Goal: Transaction & Acquisition: Register for event/course

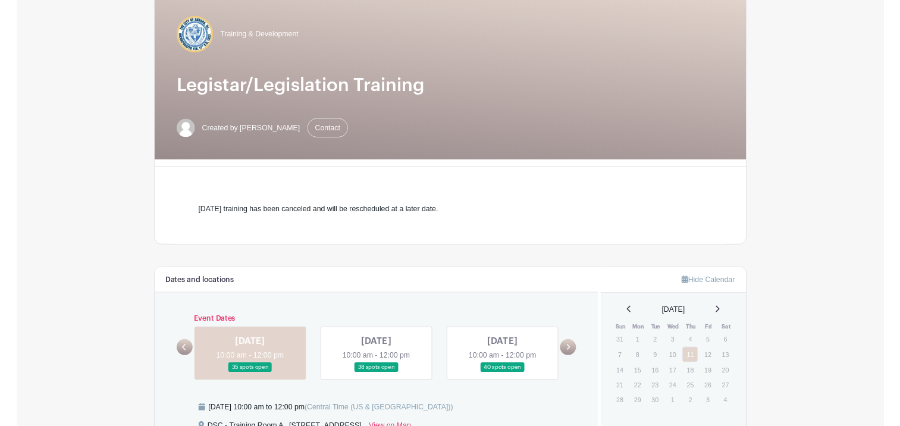
scroll to position [119, 0]
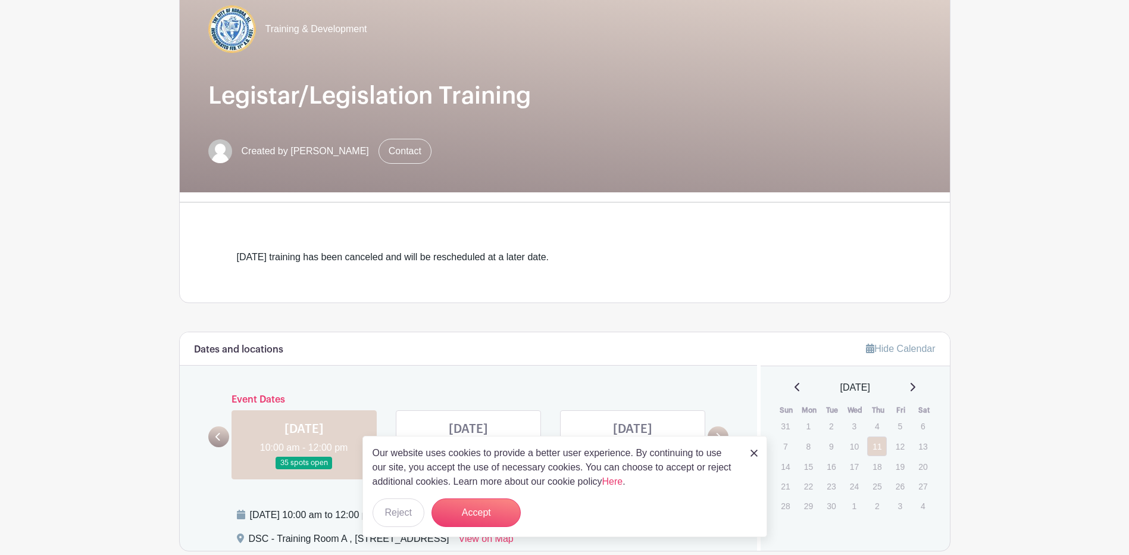
click at [1035, 433] on main "Log In Sign Up for Free Training & Development Legistar/Legislation Training Cr…" at bounding box center [564, 412] width 1129 height 1062
click at [721, 455] on p "Our website uses cookies to provide a better user experience. By continuing to …" at bounding box center [555, 467] width 365 height 43
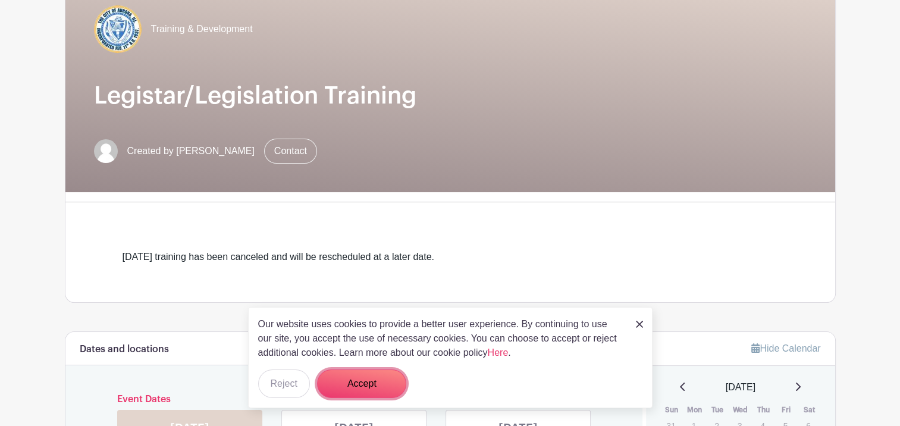
click at [384, 380] on button "Accept" at bounding box center [361, 384] width 89 height 29
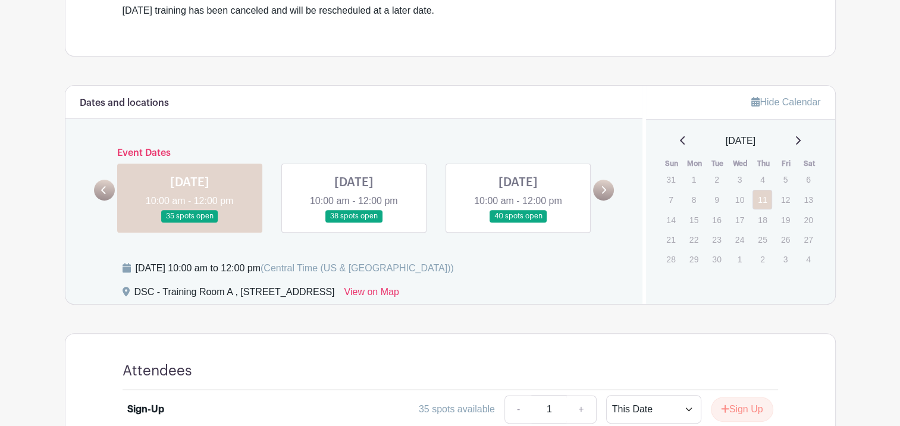
scroll to position [417, 0]
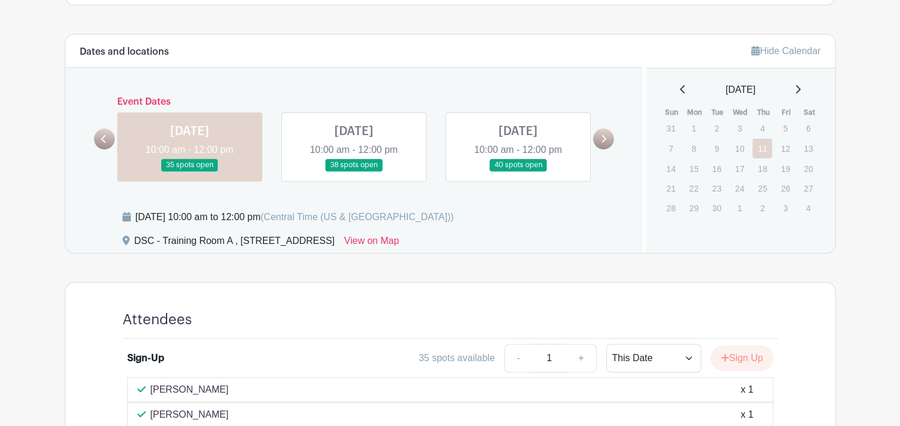
click at [190, 171] on link at bounding box center [190, 171] width 0 height 0
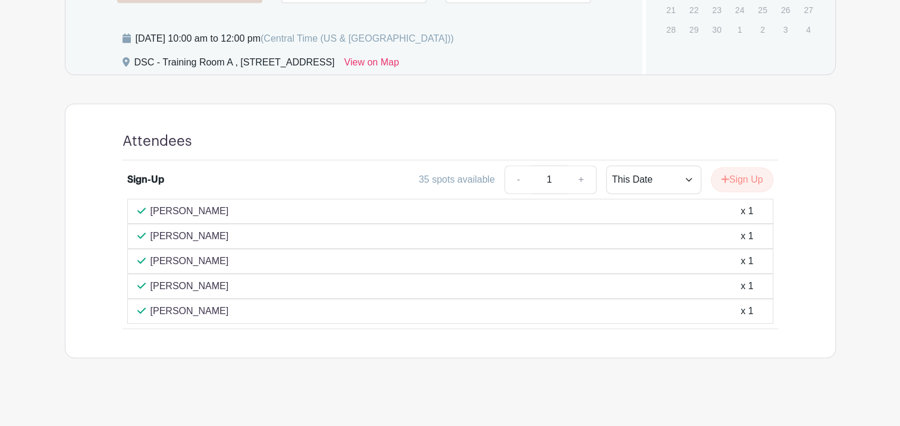
scroll to position [536, 0]
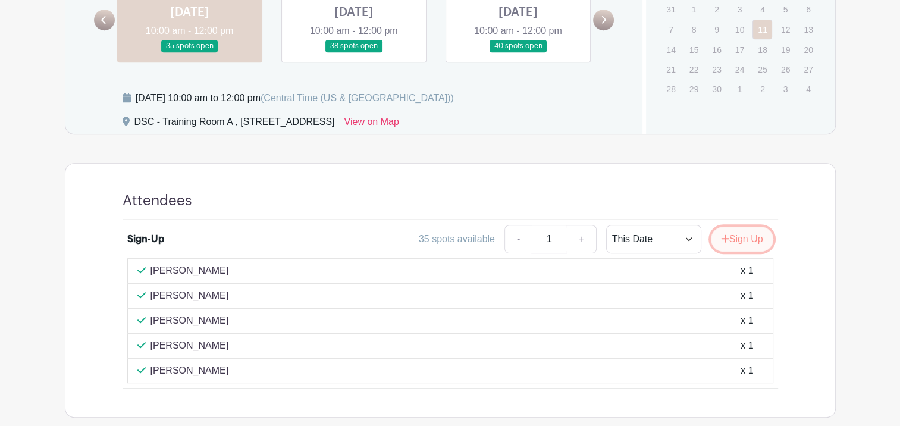
click at [743, 237] on button "Sign Up" at bounding box center [742, 239] width 62 height 25
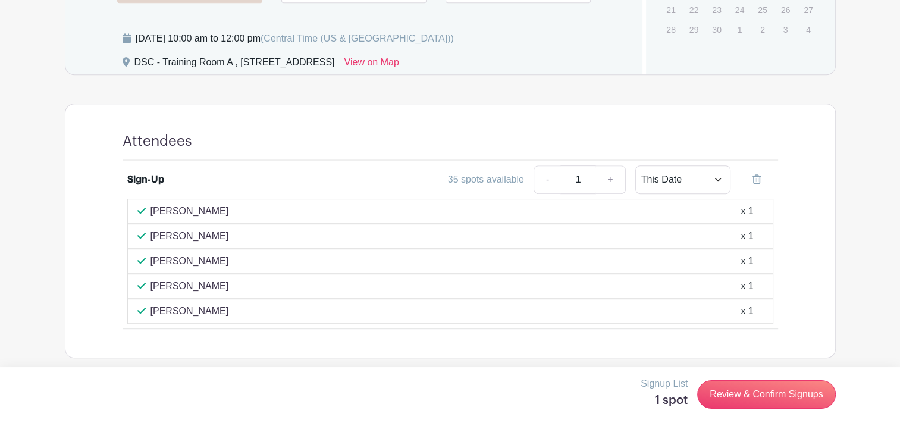
scroll to position [599, 0]
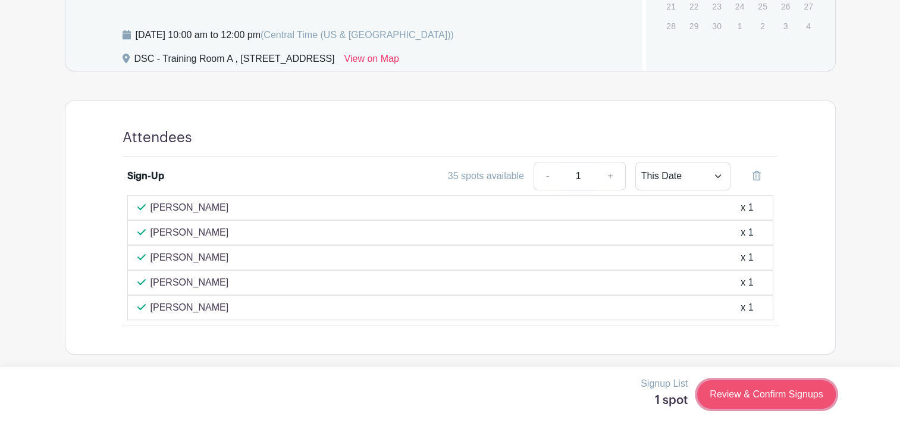
click at [746, 396] on link "Review & Confirm Signups" at bounding box center [766, 394] width 138 height 29
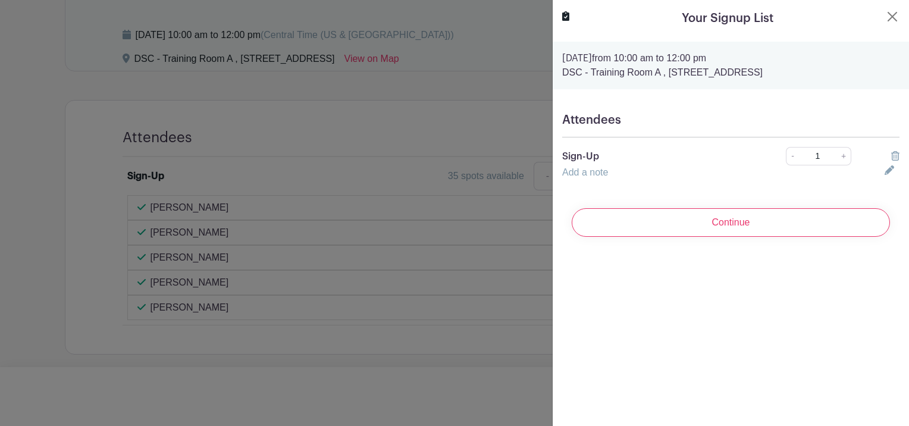
click at [621, 123] on h5 "Attendees" at bounding box center [730, 120] width 337 height 14
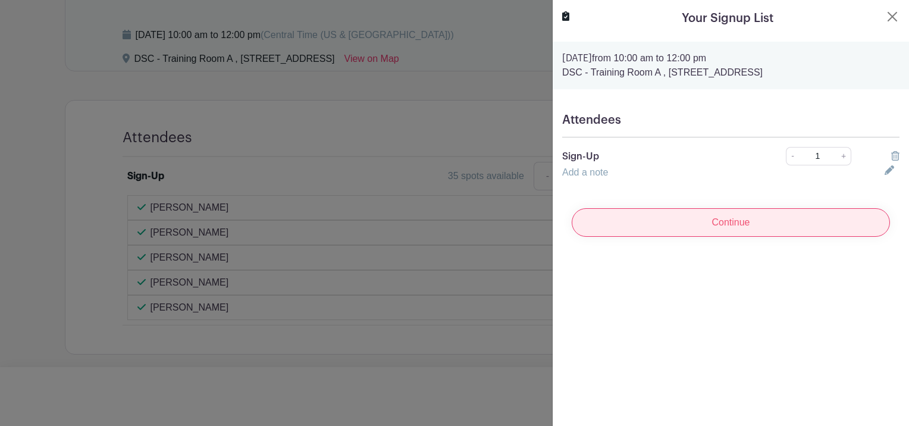
click at [762, 224] on input "Continue" at bounding box center [731, 222] width 318 height 29
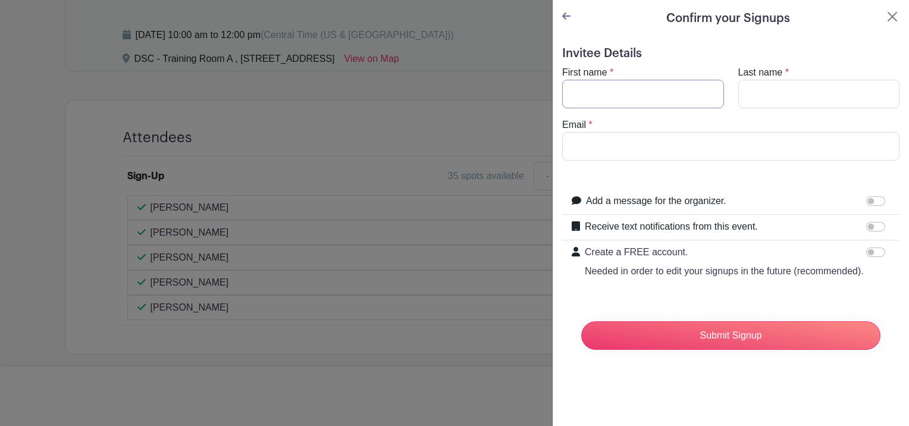
click at [628, 82] on input "First name" at bounding box center [643, 94] width 162 height 29
type input "[PERSON_NAME]"
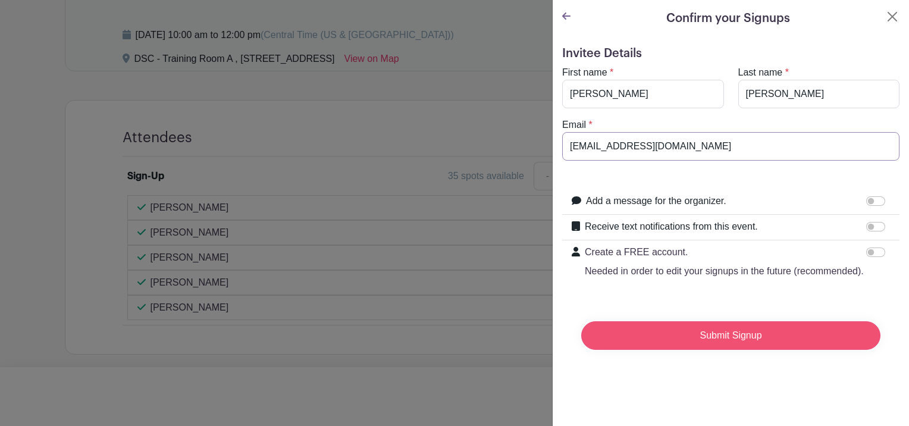
type input "[EMAIL_ADDRESS][DOMAIN_NAME]"
click at [774, 345] on input "Submit Signup" at bounding box center [730, 335] width 299 height 29
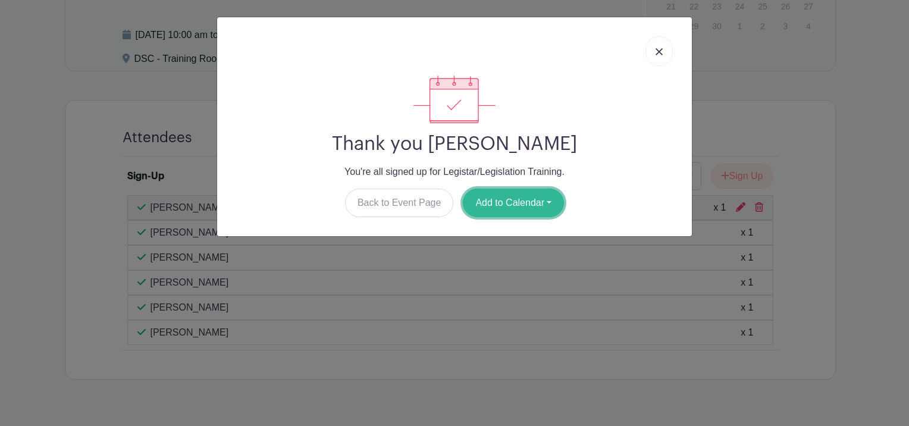
click at [531, 207] on button "Add to Calendar" at bounding box center [513, 203] width 101 height 29
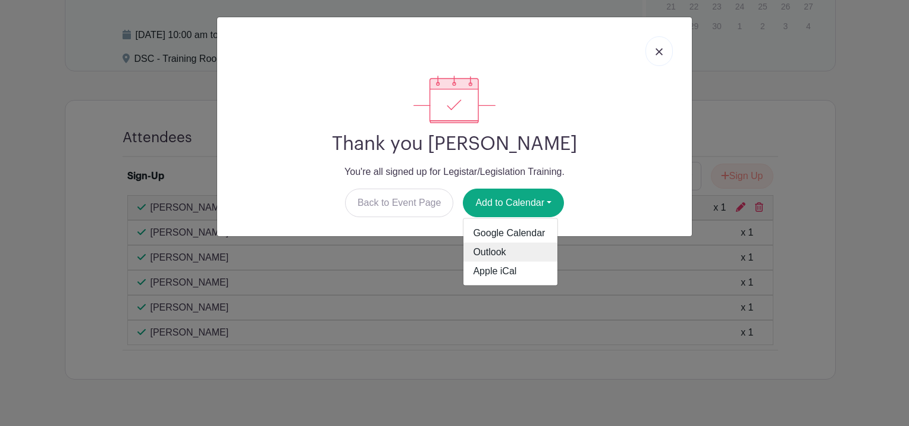
click at [499, 251] on link "Outlook" at bounding box center [511, 252] width 94 height 19
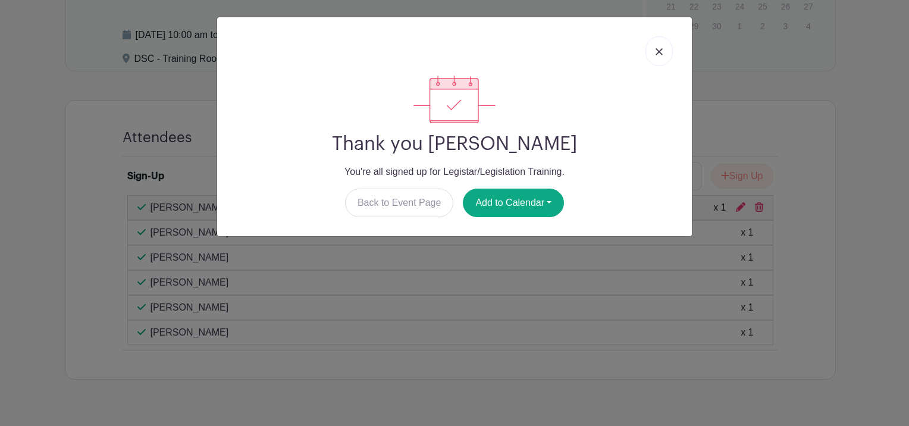
click at [582, 55] on div at bounding box center [455, 51] width 456 height 49
click at [662, 51] on img at bounding box center [659, 51] width 7 height 7
